Goal: Find specific page/section: Find specific page/section

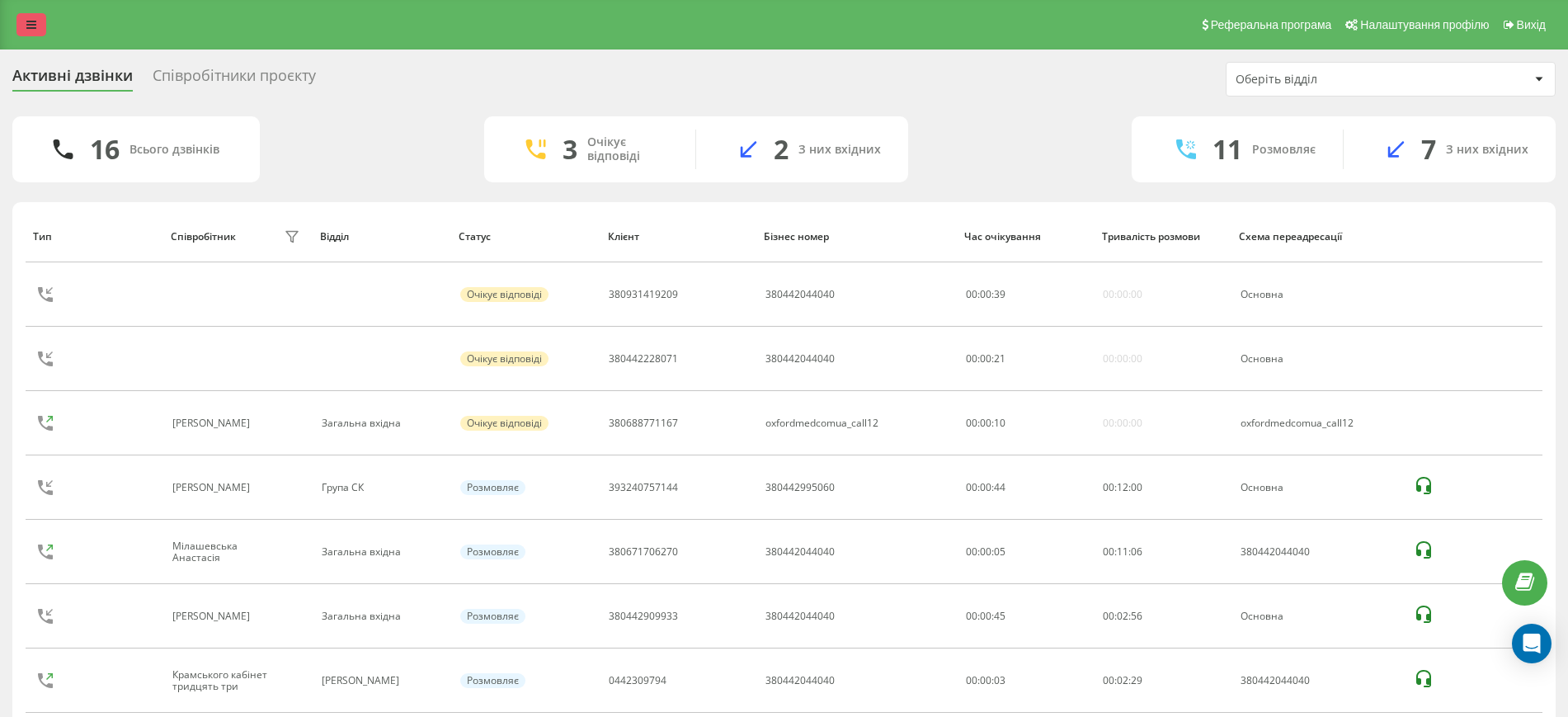
click at [39, 34] on link at bounding box center [31, 24] width 29 height 23
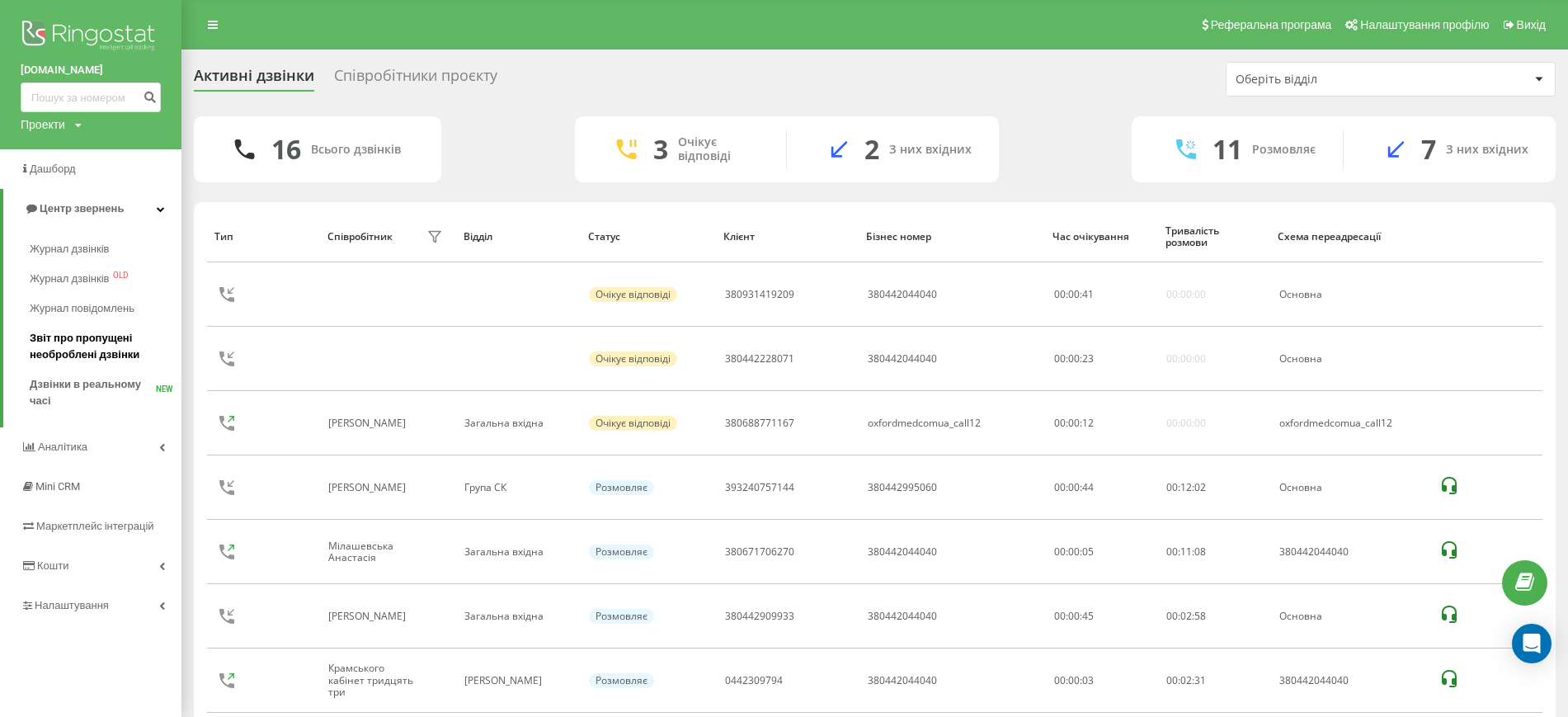
click at [61, 352] on span "Звіт про пропущені необроблені дзвінки" at bounding box center [101, 347] width 143 height 33
